Goal: Navigation & Orientation: Find specific page/section

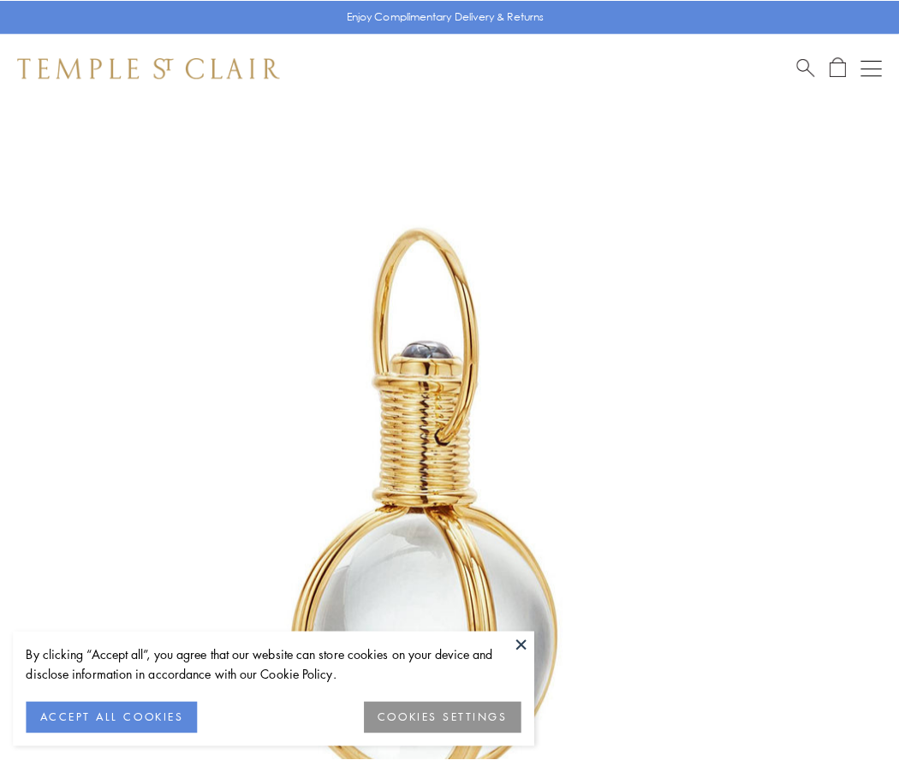
scroll to position [447, 0]
